Goal: Transaction & Acquisition: Purchase product/service

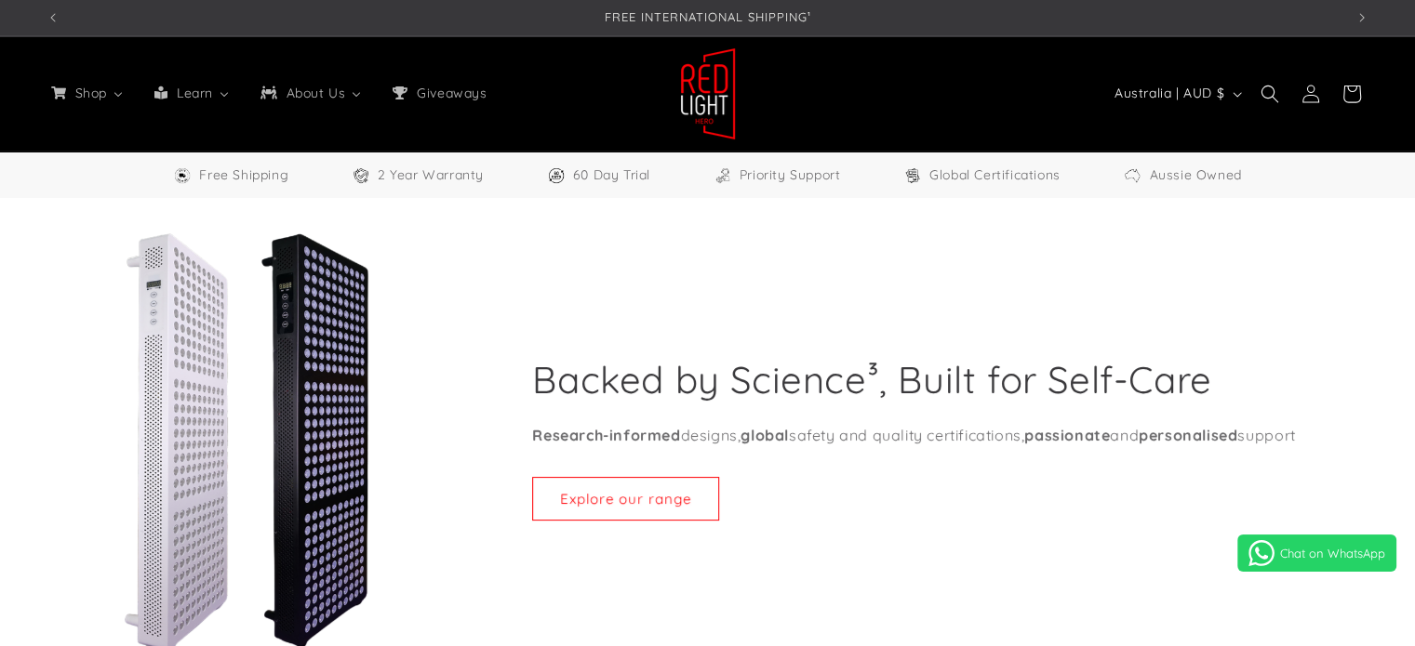
select select "**"
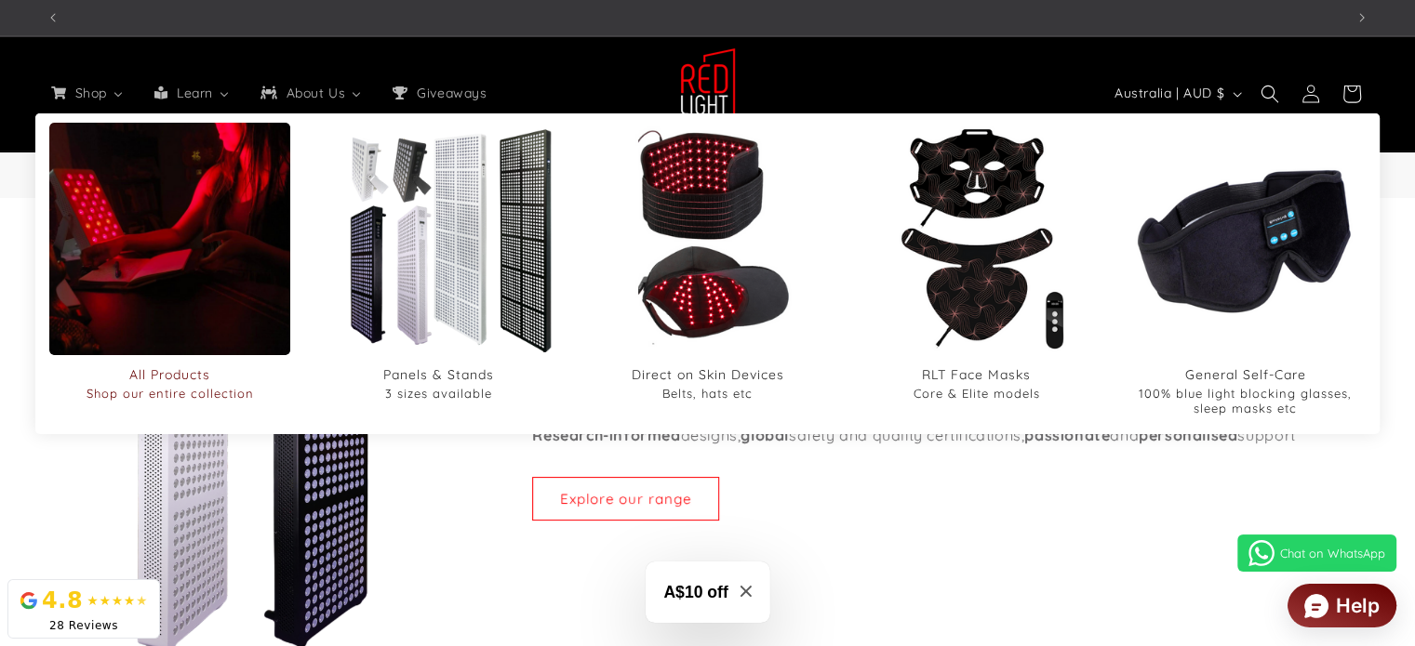
scroll to position [0, 1297]
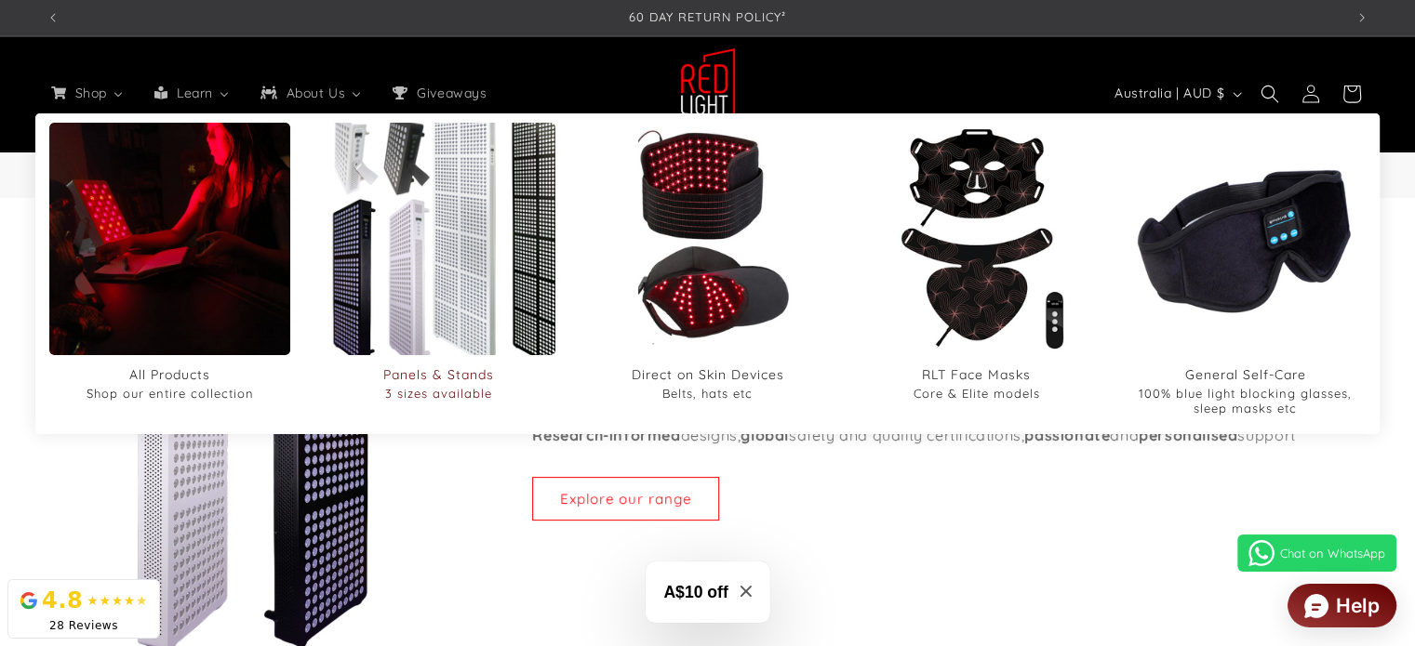
click at [410, 393] on span "3 sizes available" at bounding box center [439, 393] width 232 height 15
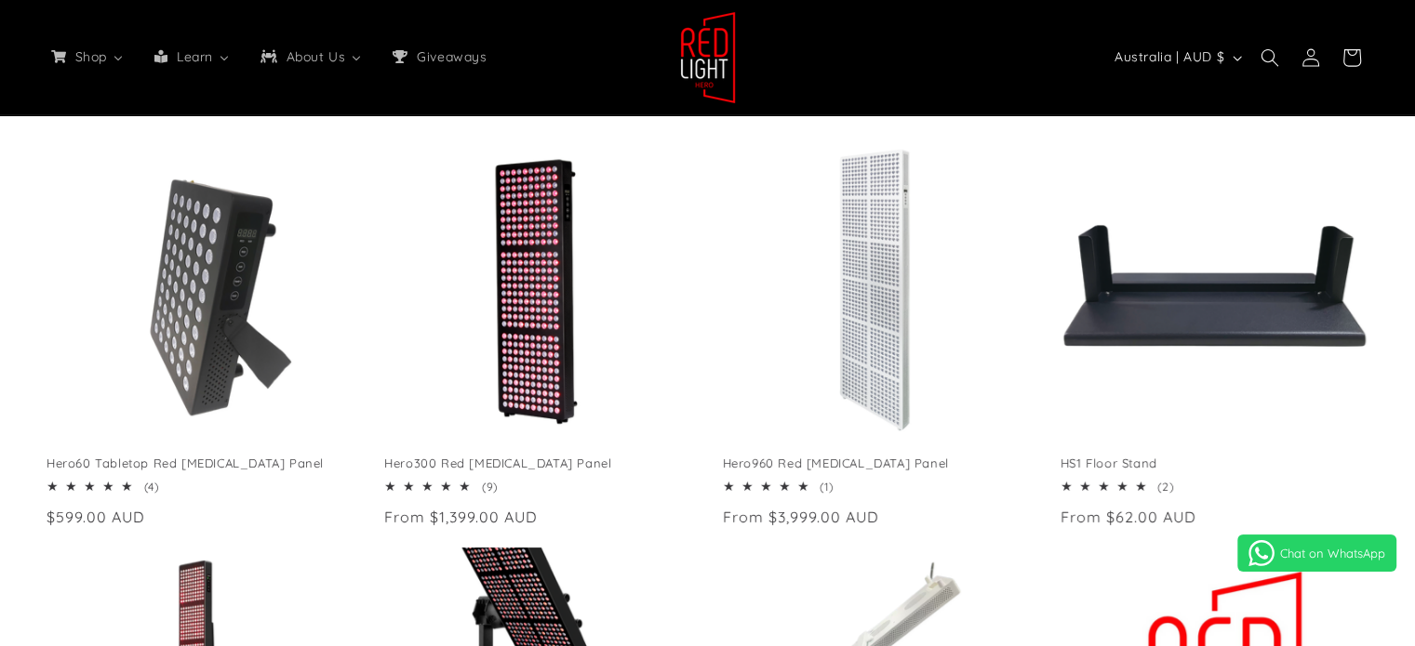
scroll to position [372, 0]
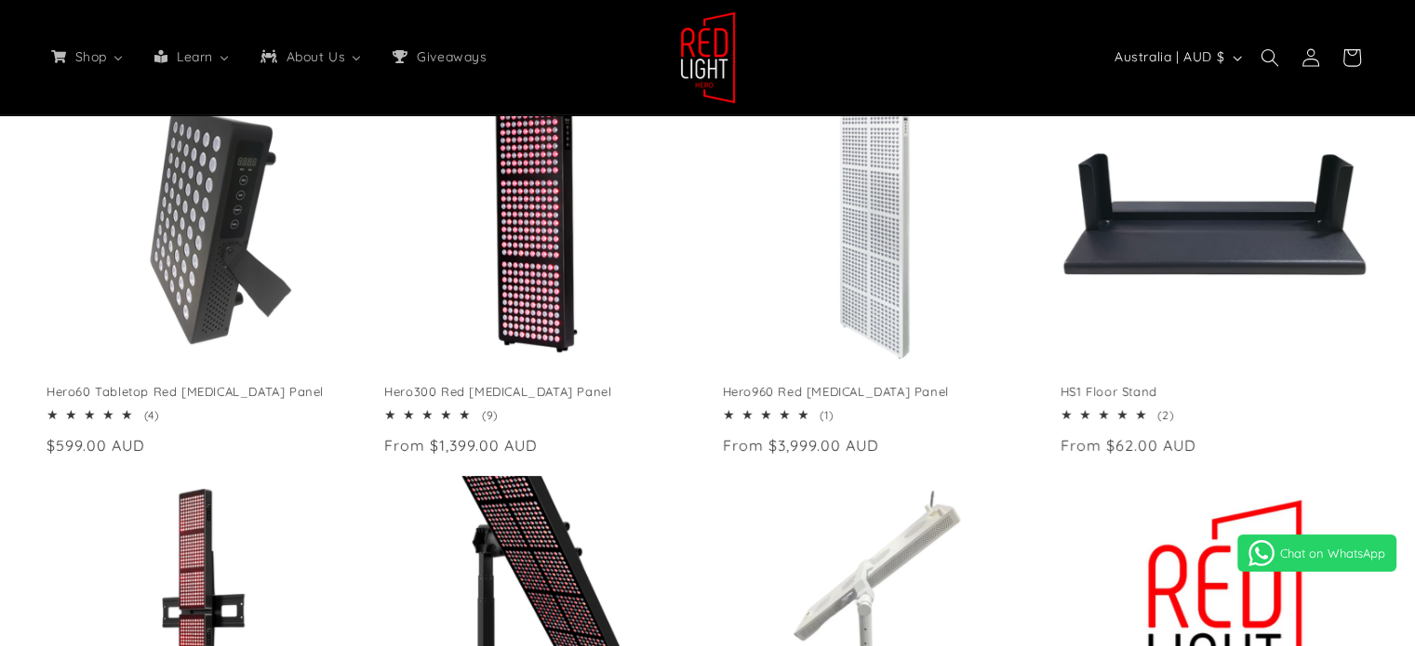
select select "**"
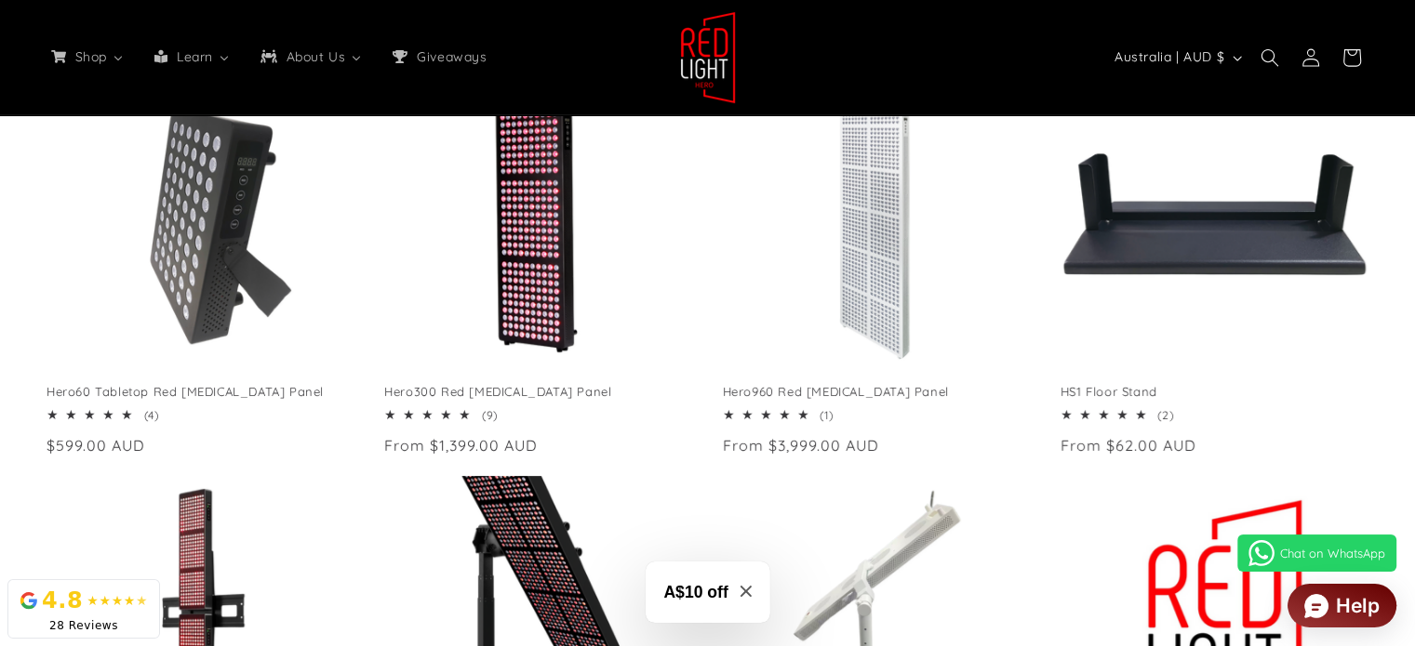
scroll to position [0, 0]
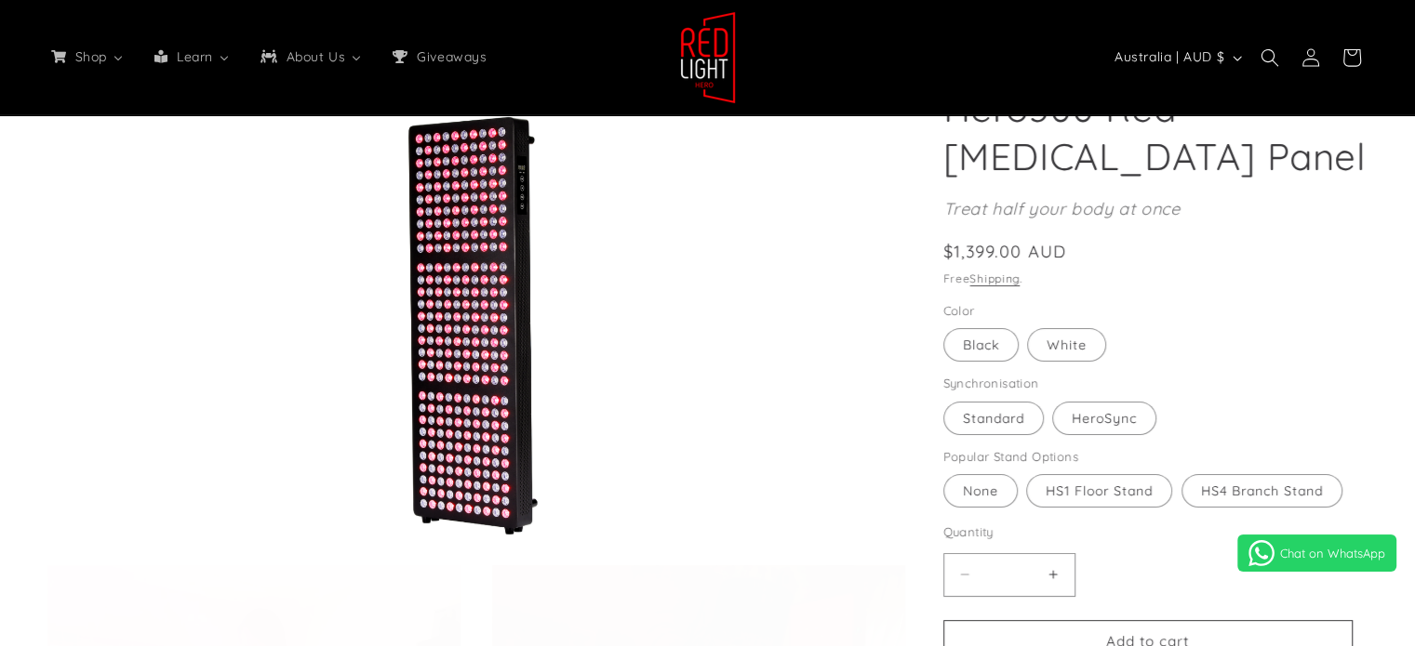
select select "**"
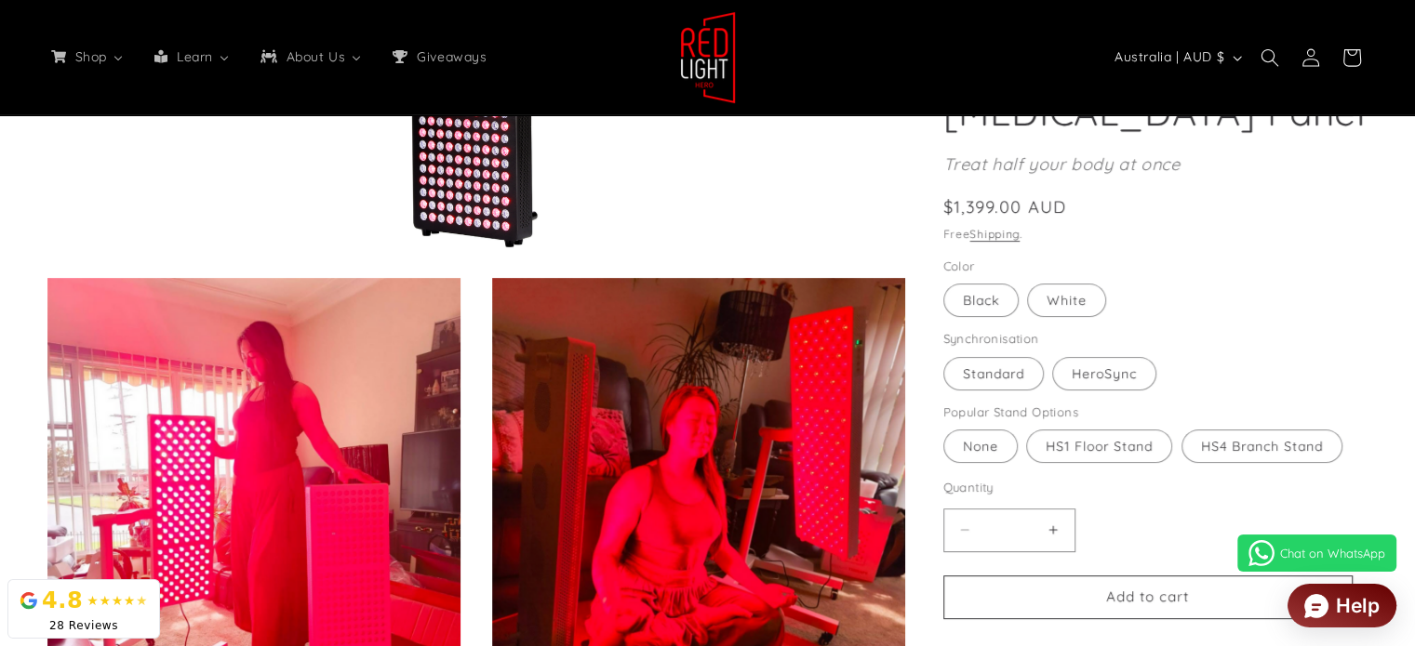
scroll to position [0, 3891]
click at [1062, 306] on label "White Variant sold out or unavailable" at bounding box center [1066, 300] width 79 height 33
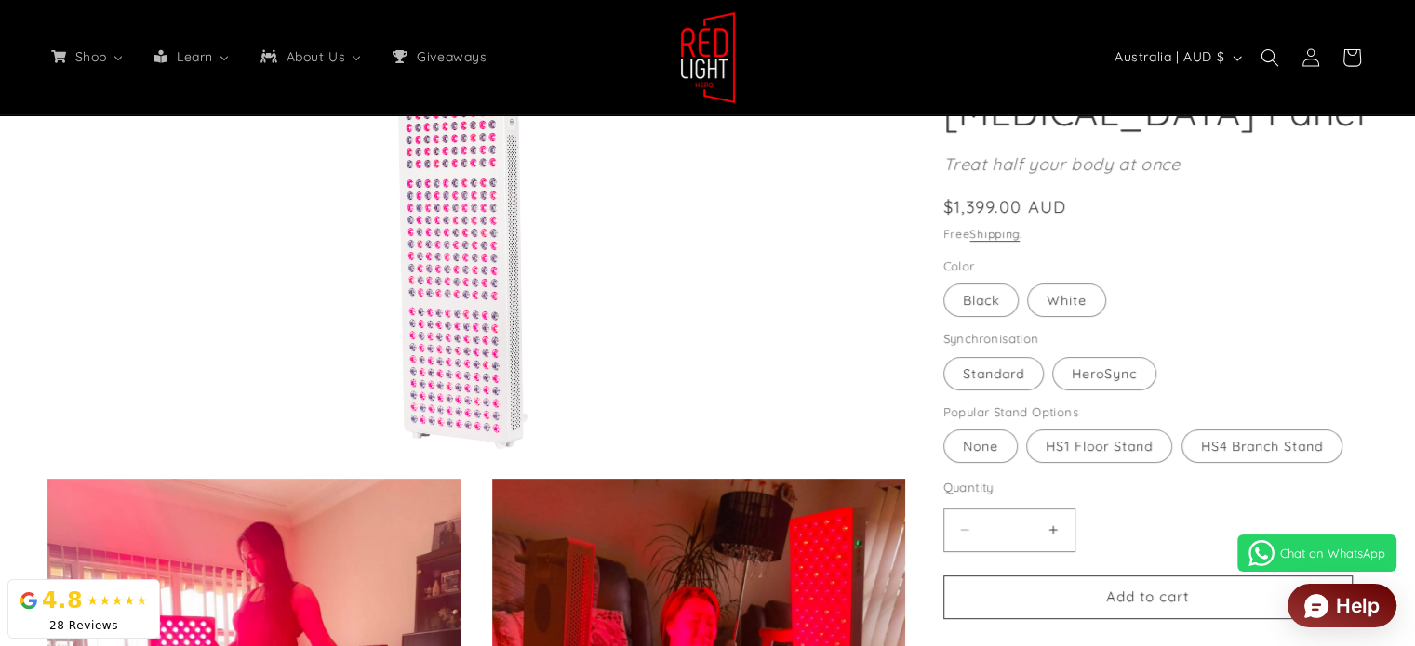
scroll to position [250, 0]
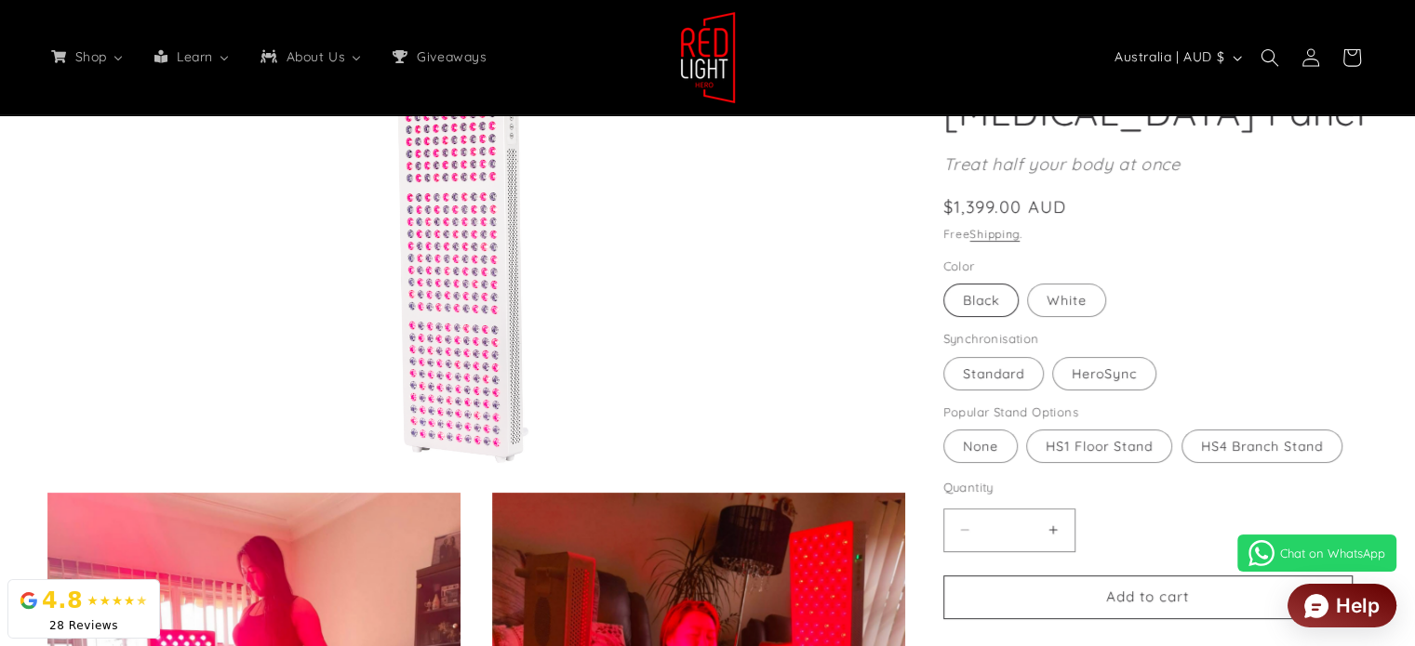
click at [990, 300] on label "Black Variant sold out or unavailable" at bounding box center [980, 300] width 75 height 33
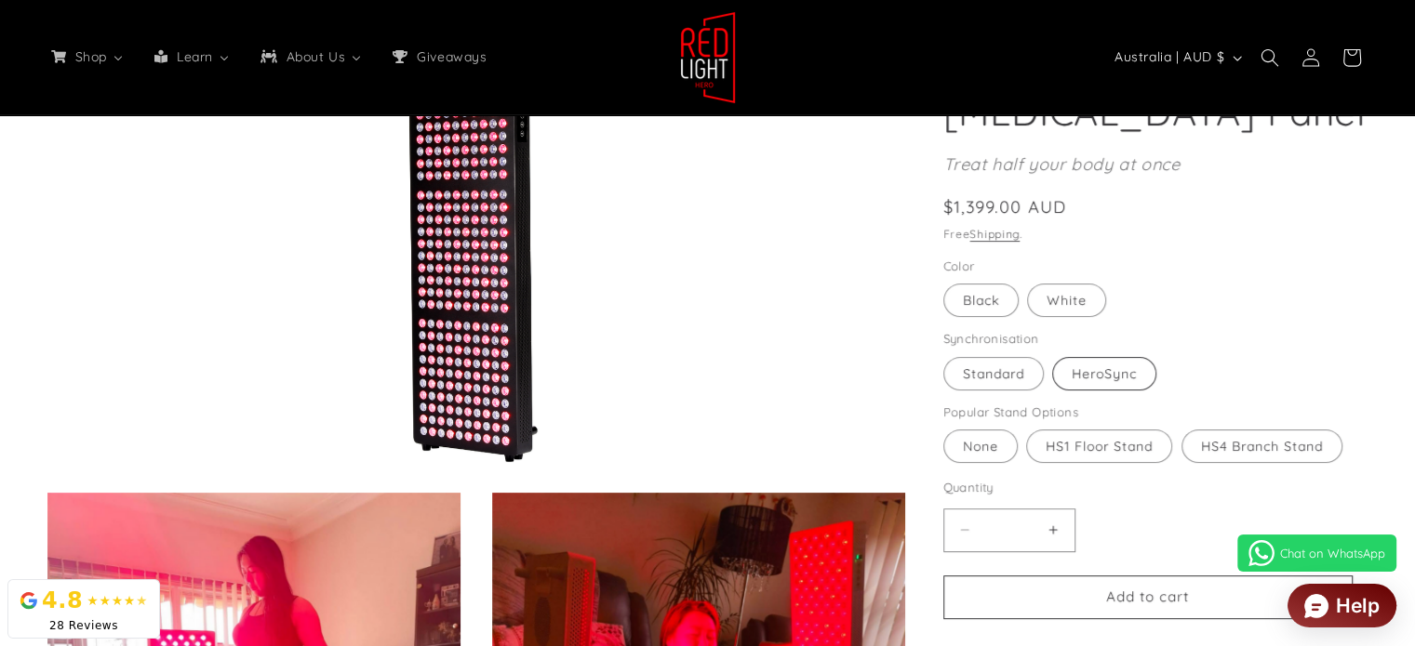
click at [1096, 379] on label "HeroSync Variant sold out or unavailable" at bounding box center [1104, 373] width 104 height 33
click at [1005, 371] on label "Standard Variant sold out or unavailable" at bounding box center [993, 373] width 100 height 33
click at [1116, 448] on label "HS1 Floor Stand Variant sold out or unavailable" at bounding box center [1099, 446] width 146 height 33
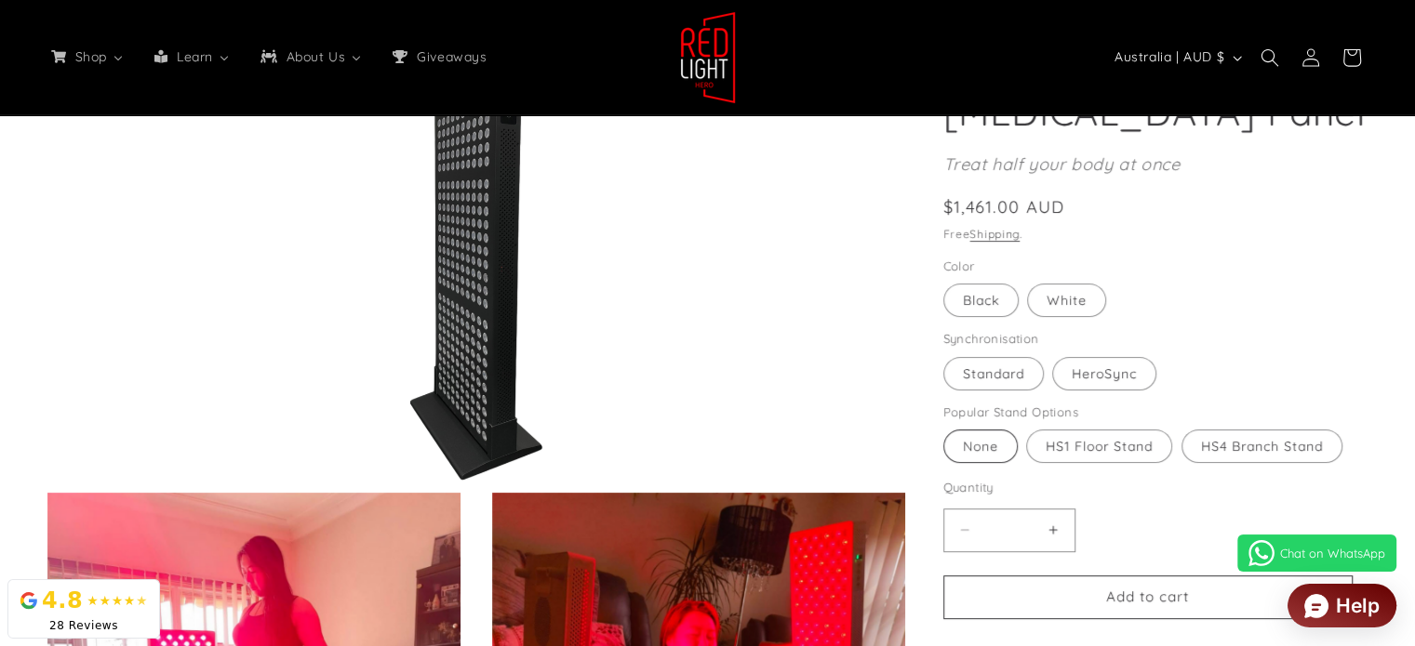
scroll to position [0, 1297]
click at [997, 453] on label "None Variant sold out or unavailable" at bounding box center [980, 446] width 74 height 33
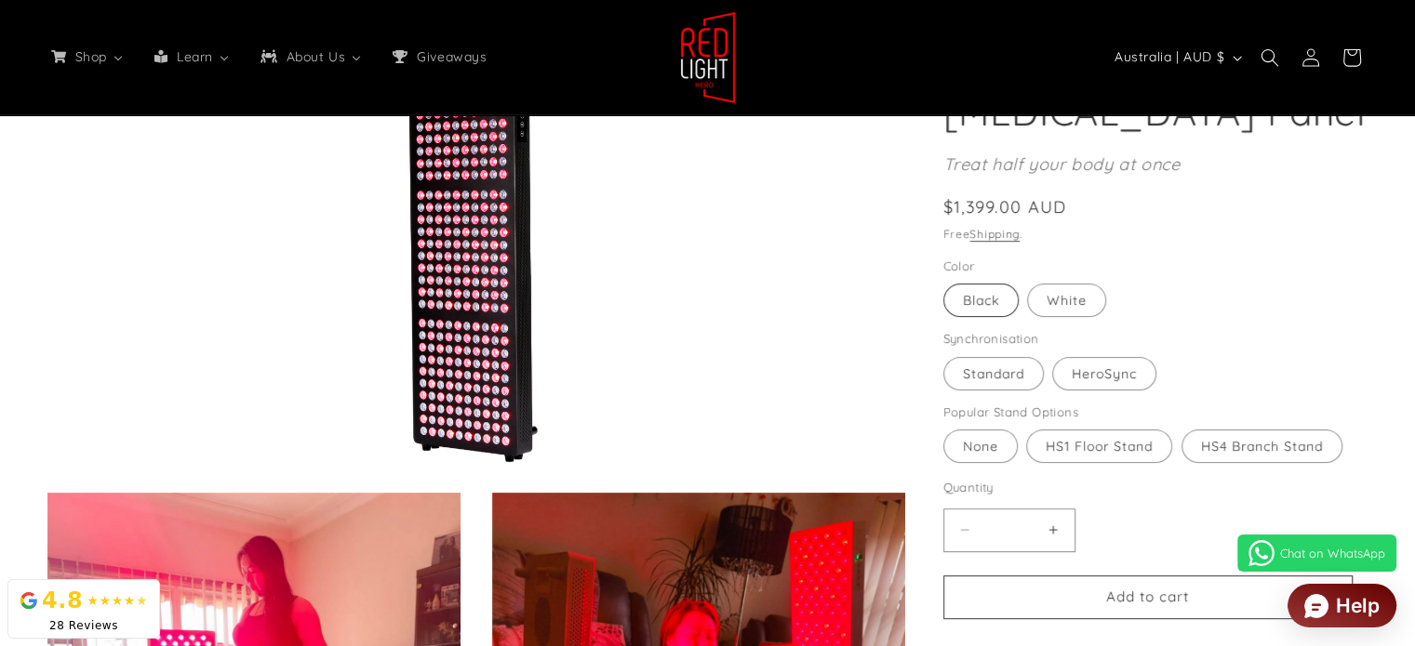
click at [974, 299] on label "Black Variant sold out or unavailable" at bounding box center [980, 300] width 75 height 33
click at [1077, 302] on label "White Variant sold out or unavailable" at bounding box center [1066, 300] width 79 height 33
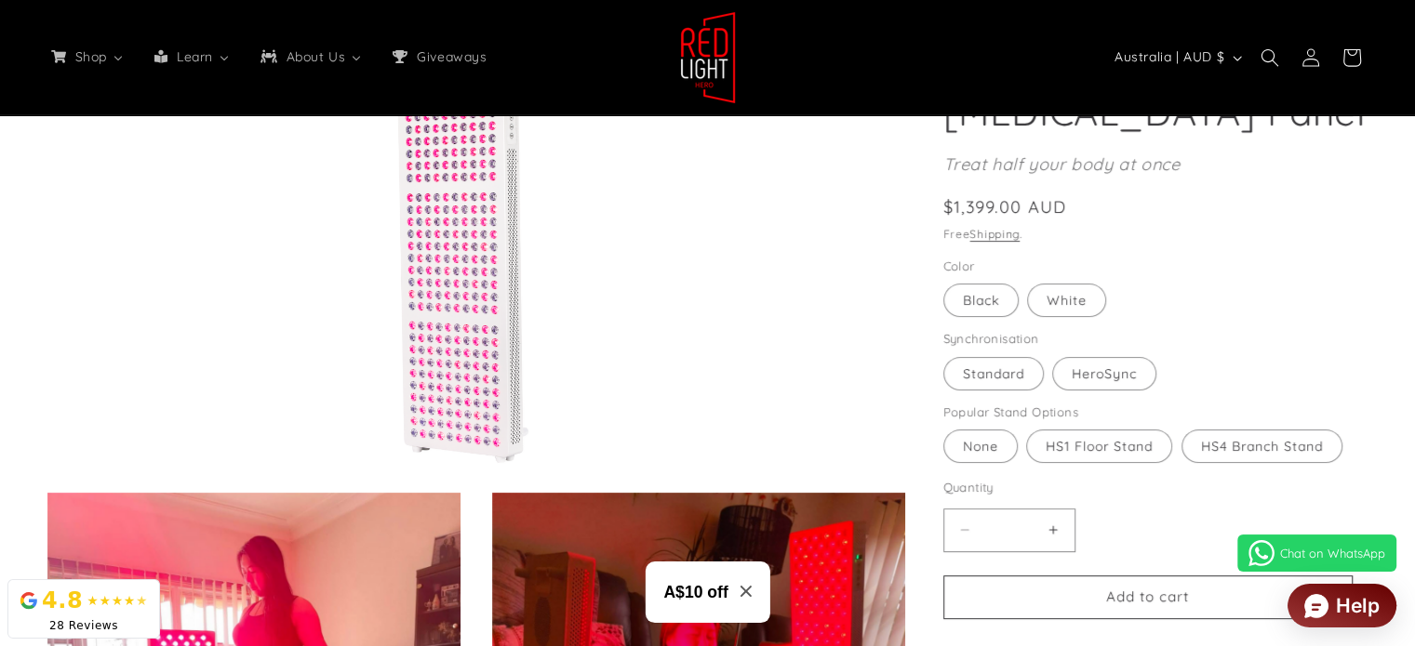
scroll to position [0, 2594]
click at [993, 300] on label "Black Variant sold out or unavailable" at bounding box center [980, 300] width 75 height 33
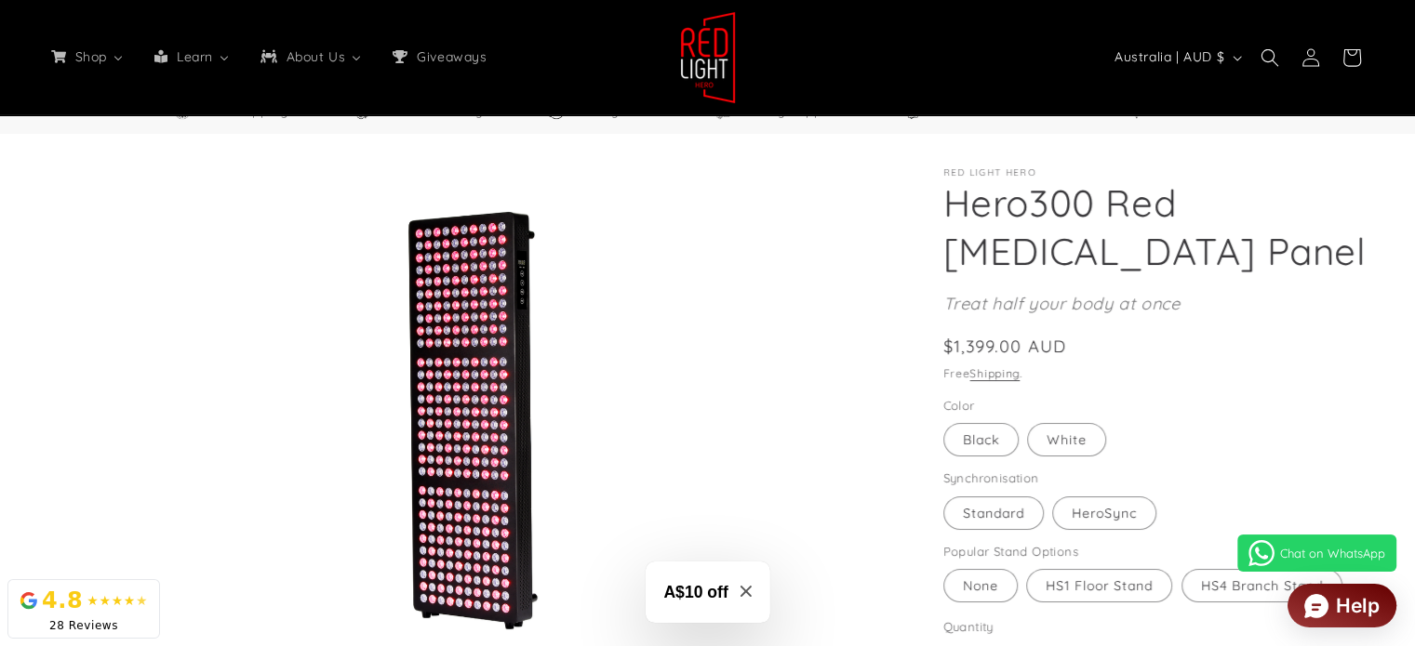
scroll to position [157, 0]
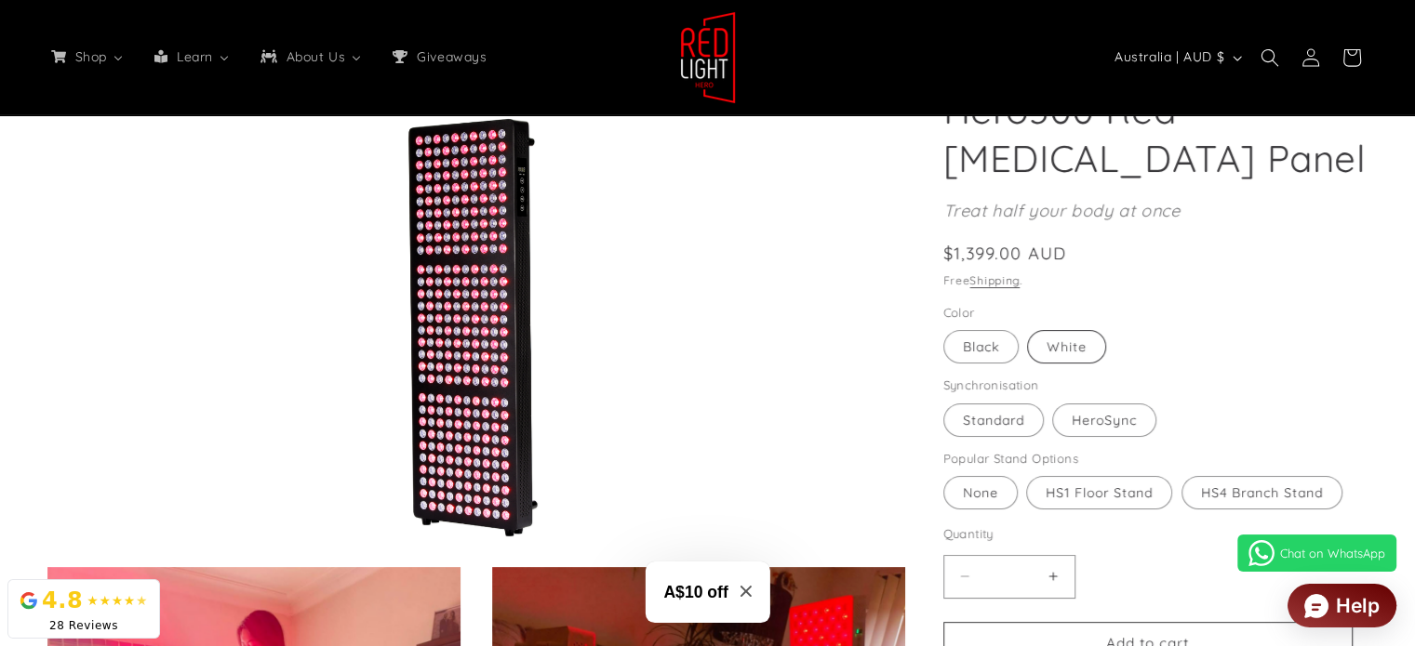
click at [1063, 344] on label "White Variant sold out or unavailable" at bounding box center [1066, 346] width 79 height 33
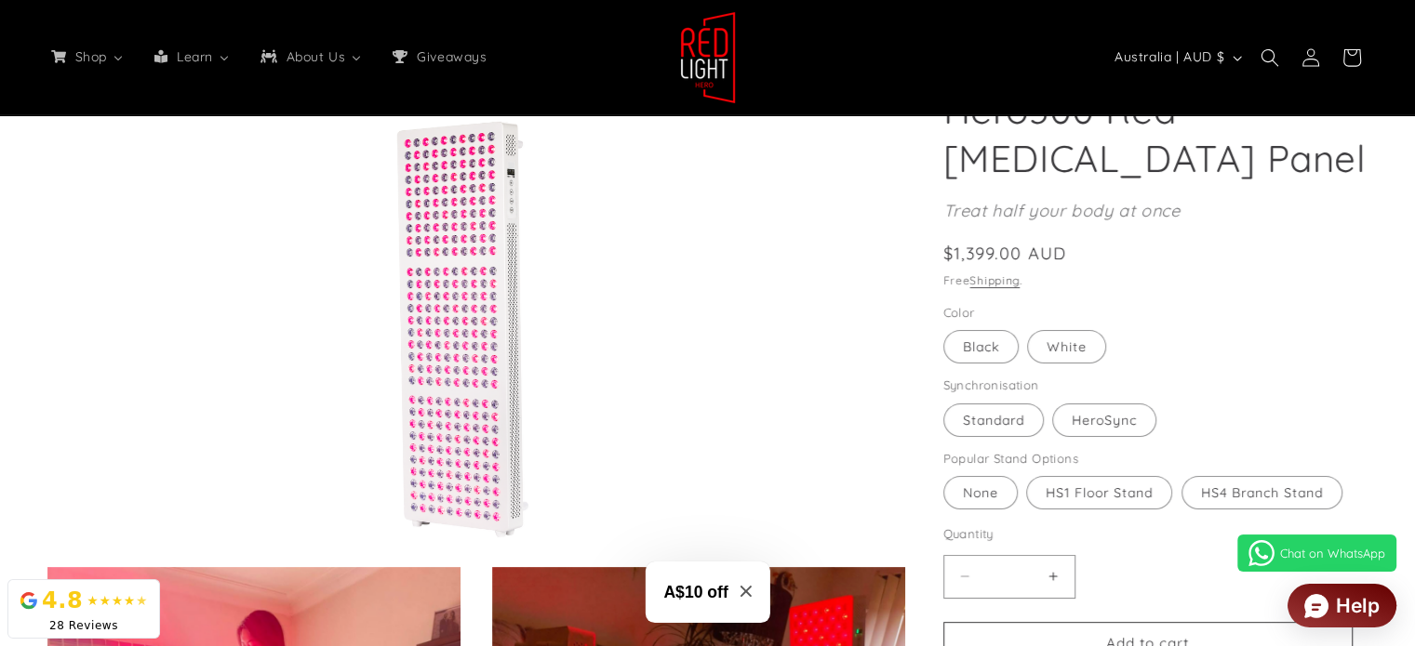
scroll to position [0, 3891]
click at [985, 349] on label "Black Variant sold out or unavailable" at bounding box center [980, 346] width 75 height 33
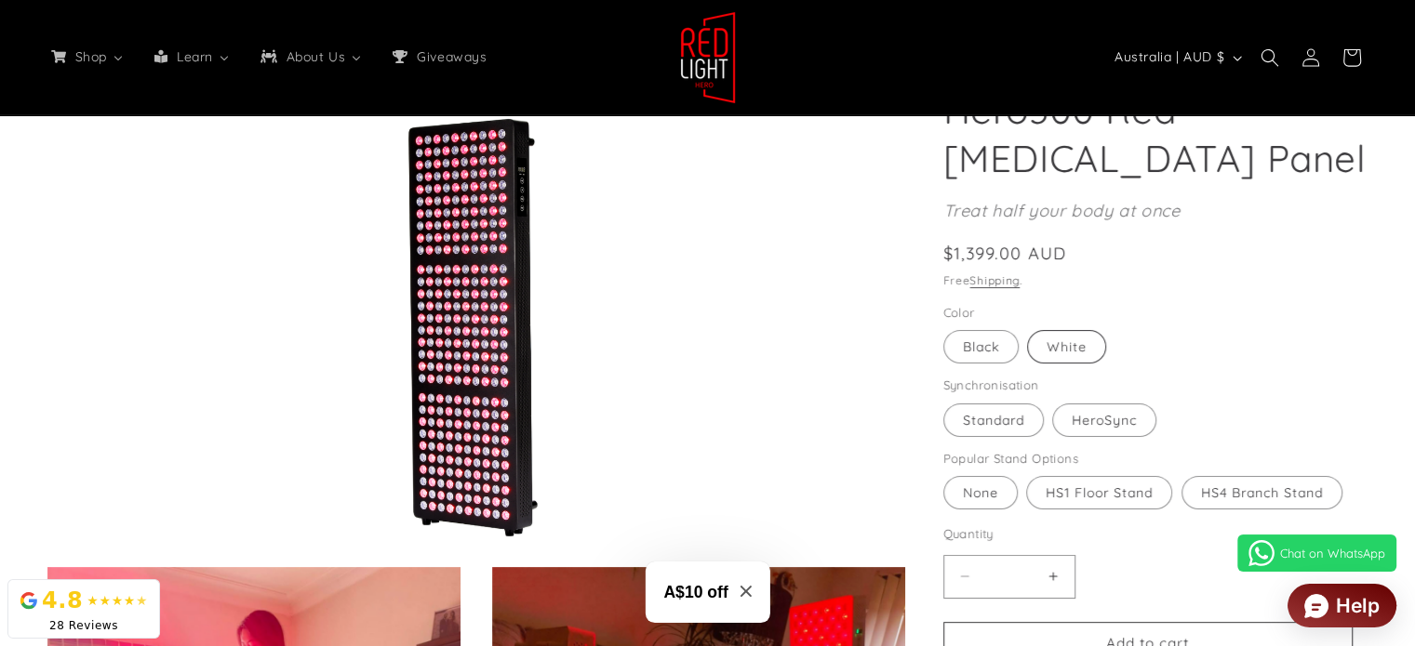
click at [1083, 349] on label "White Variant sold out or unavailable" at bounding box center [1066, 346] width 79 height 33
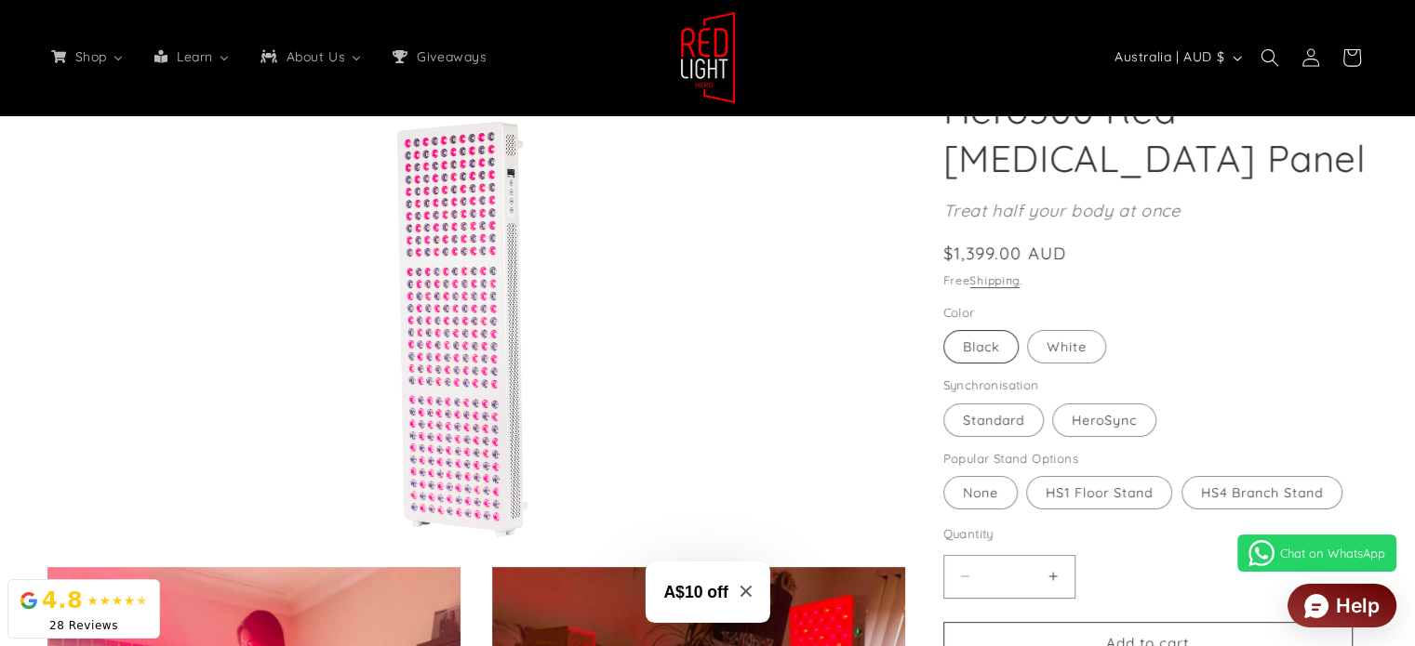
click at [970, 338] on label "Black Variant sold out or unavailable" at bounding box center [980, 346] width 75 height 33
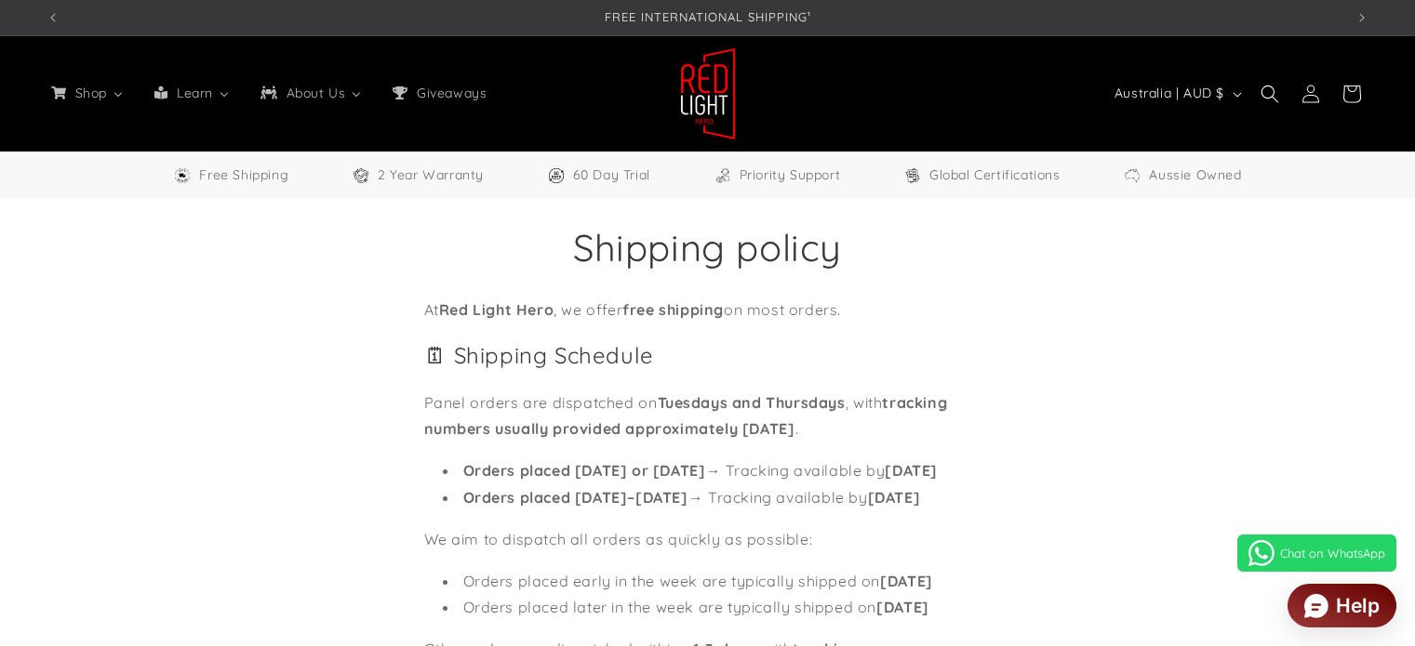
select select "**"
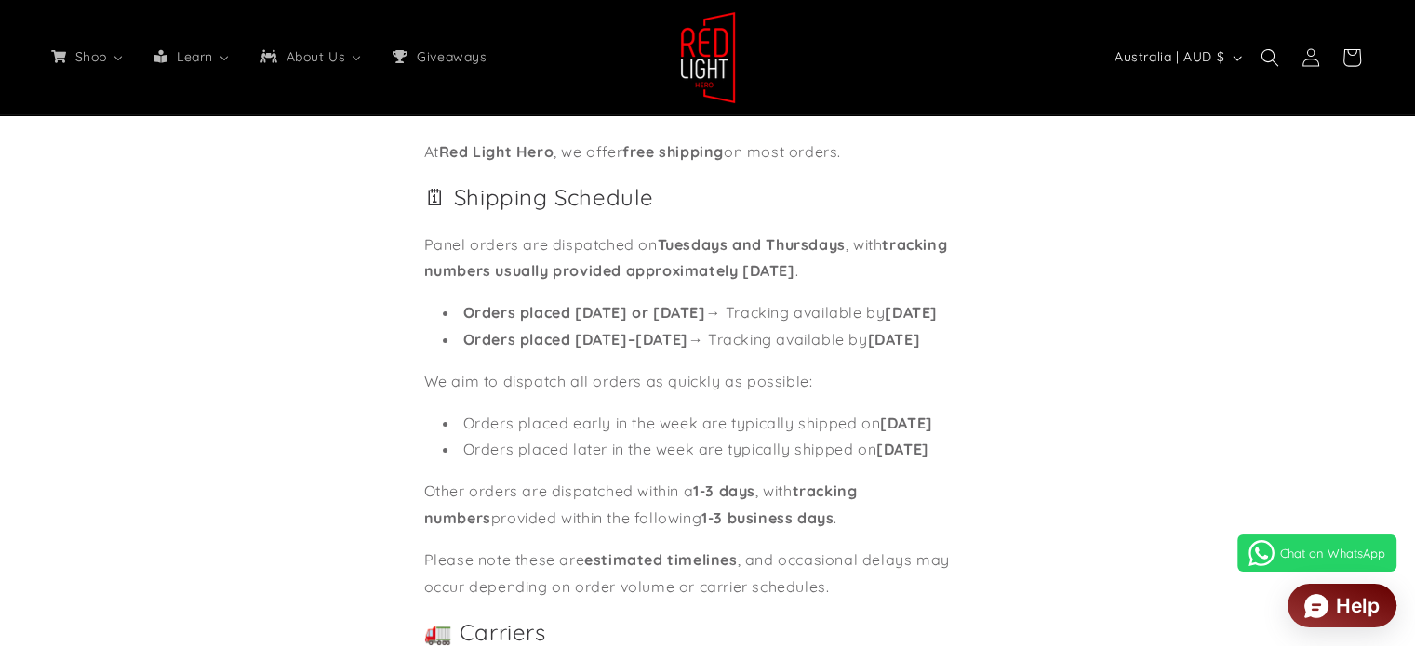
scroll to position [186, 0]
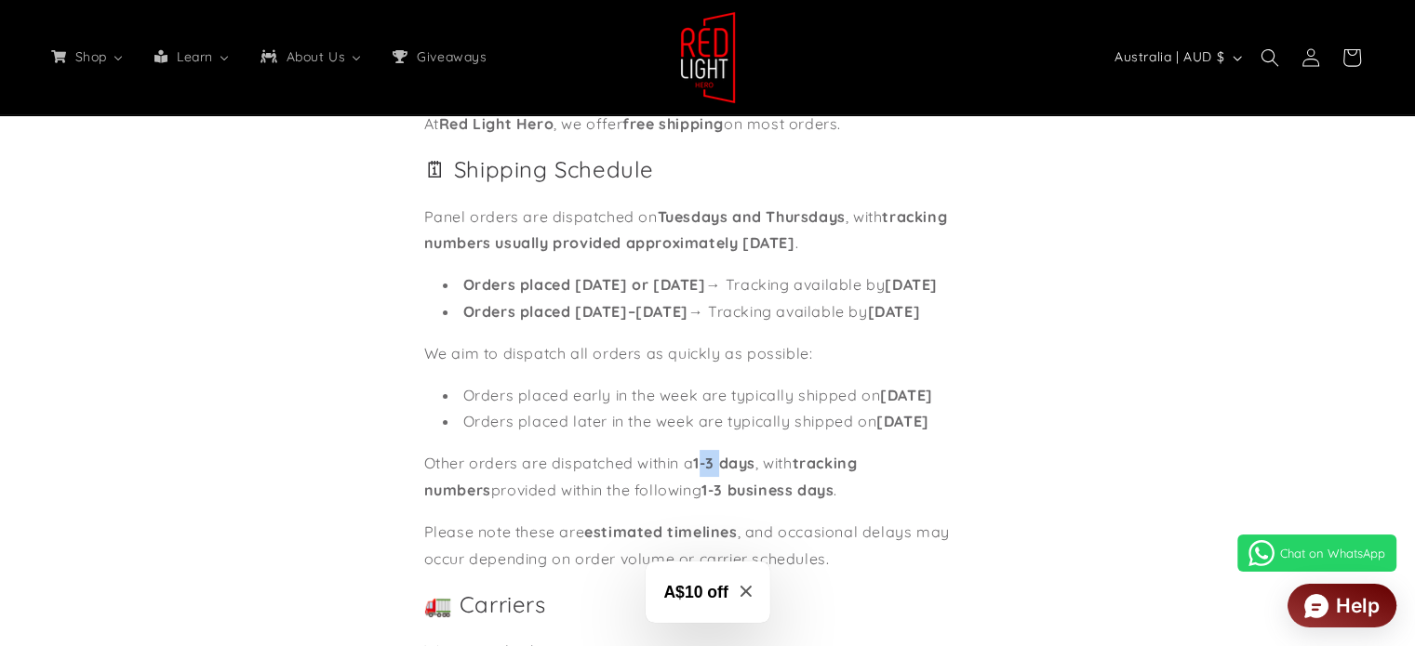
drag, startPoint x: 719, startPoint y: 507, endPoint x: 744, endPoint y: 507, distance: 25.1
click at [744, 472] on strong "1-3 days" at bounding box center [724, 463] width 62 height 19
click at [566, 409] on li "Orders placed early in the week are typically shipped on Tuesday" at bounding box center [717, 395] width 549 height 27
